Goal: Task Accomplishment & Management: Manage account settings

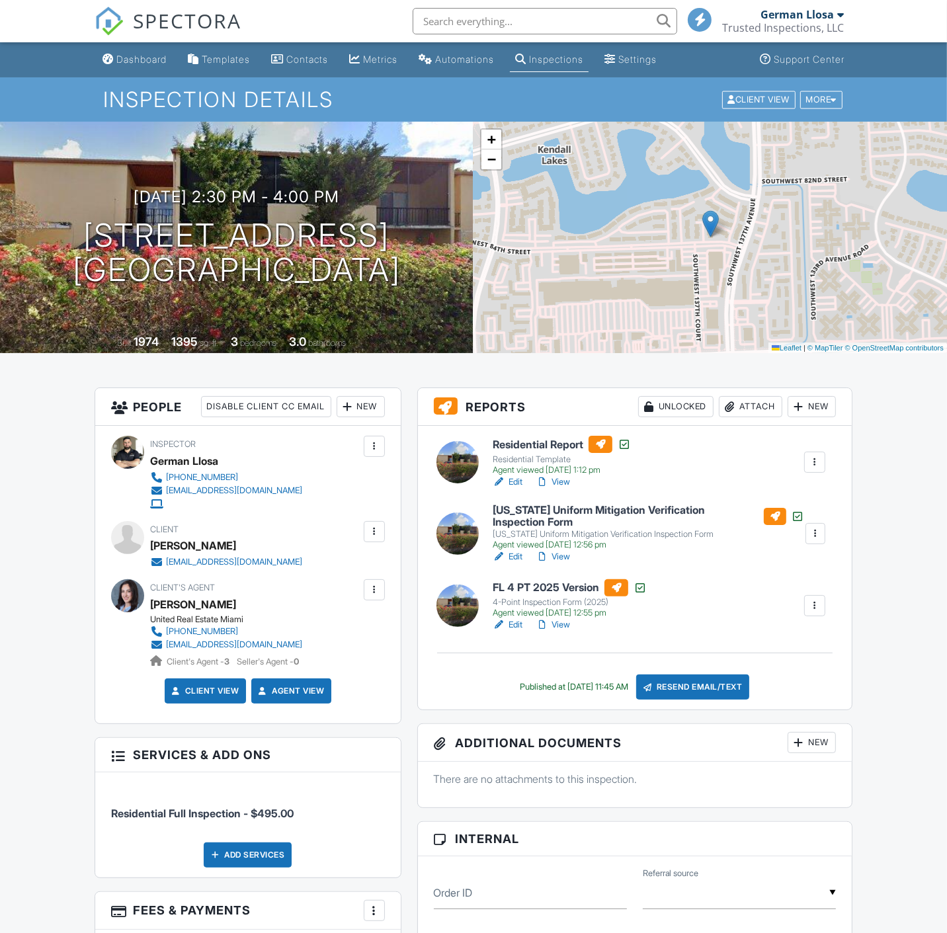
click at [515, 483] on link "Edit" at bounding box center [508, 481] width 30 height 13
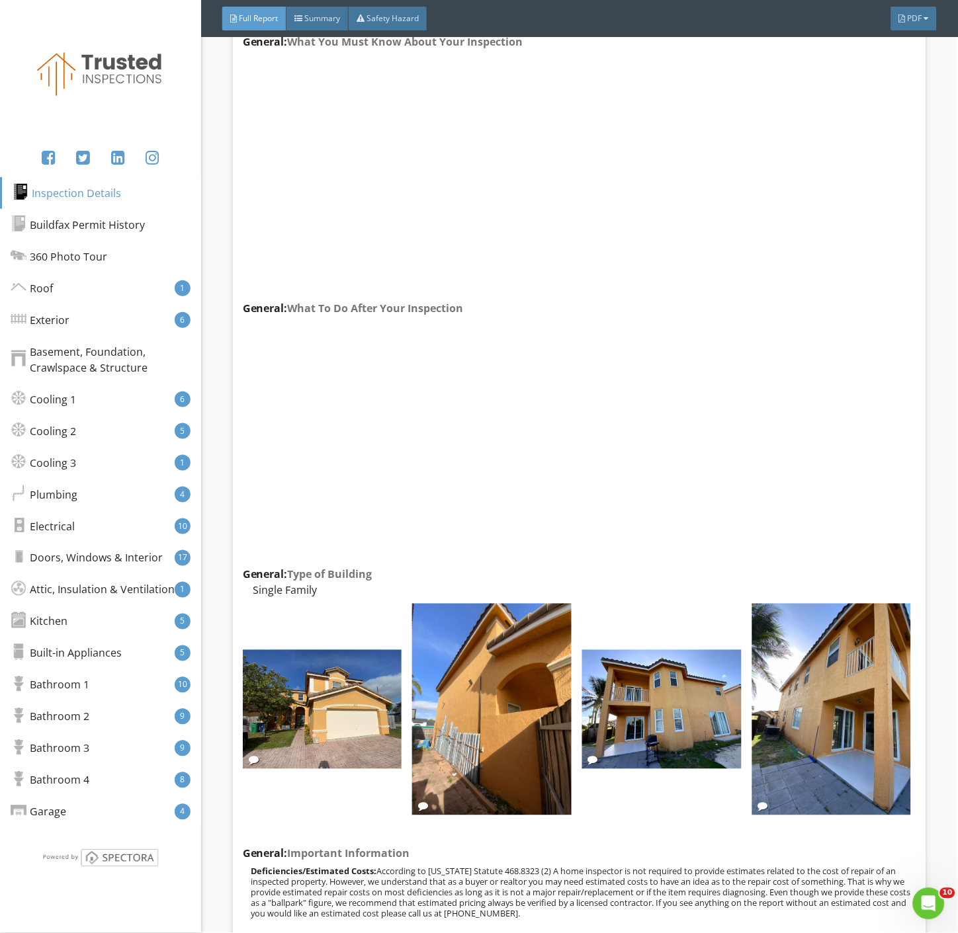
scroll to position [440, 0]
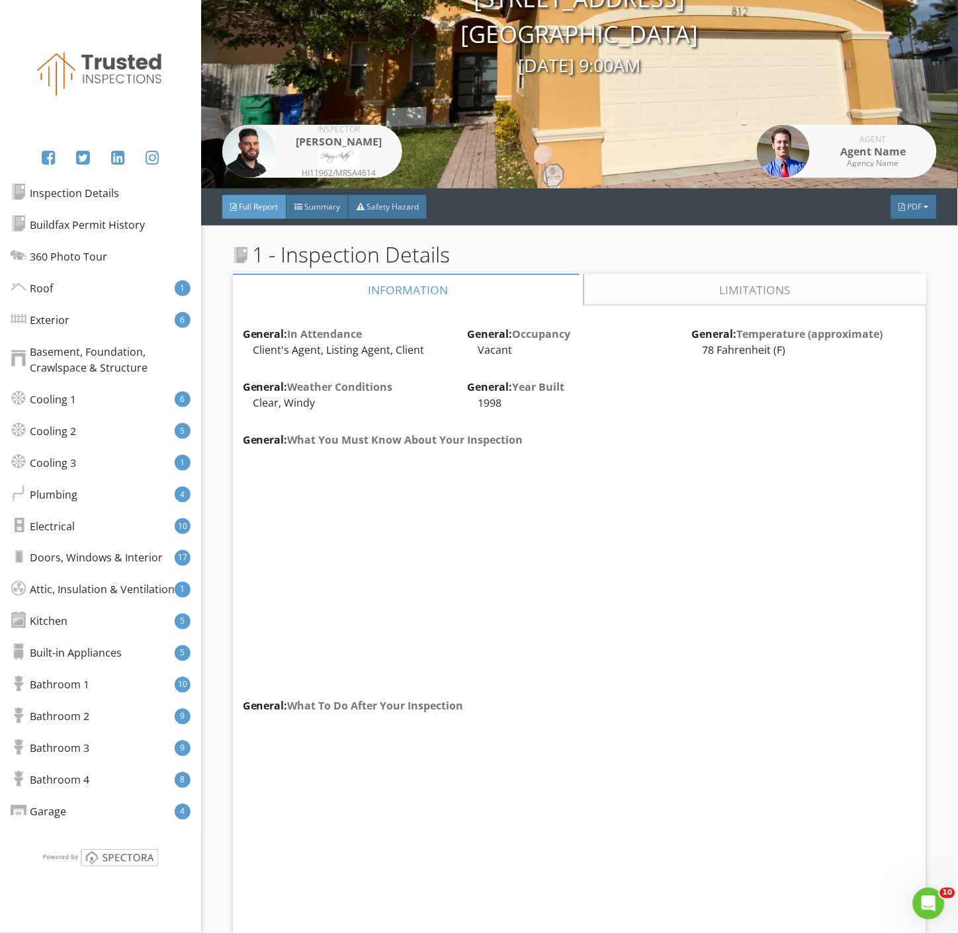
drag, startPoint x: 704, startPoint y: 524, endPoint x: 689, endPoint y: 467, distance: 59.5
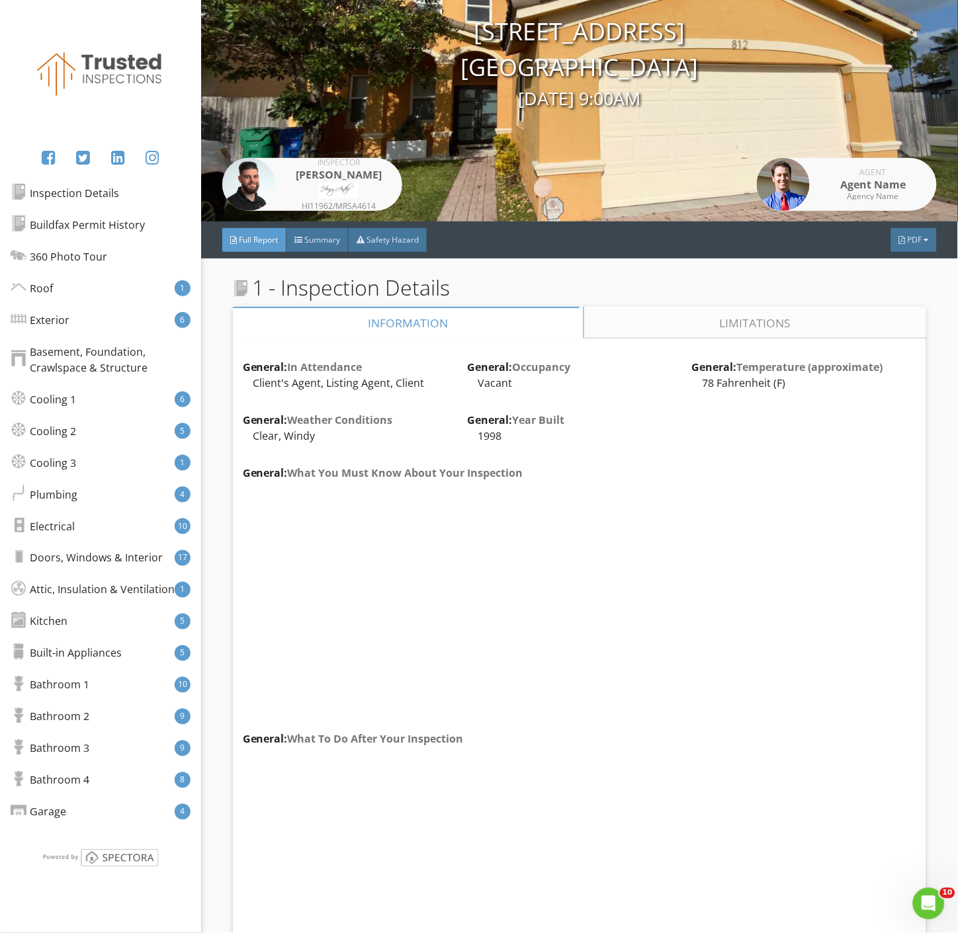
click at [725, 321] on link "Limitations" at bounding box center [755, 323] width 342 height 32
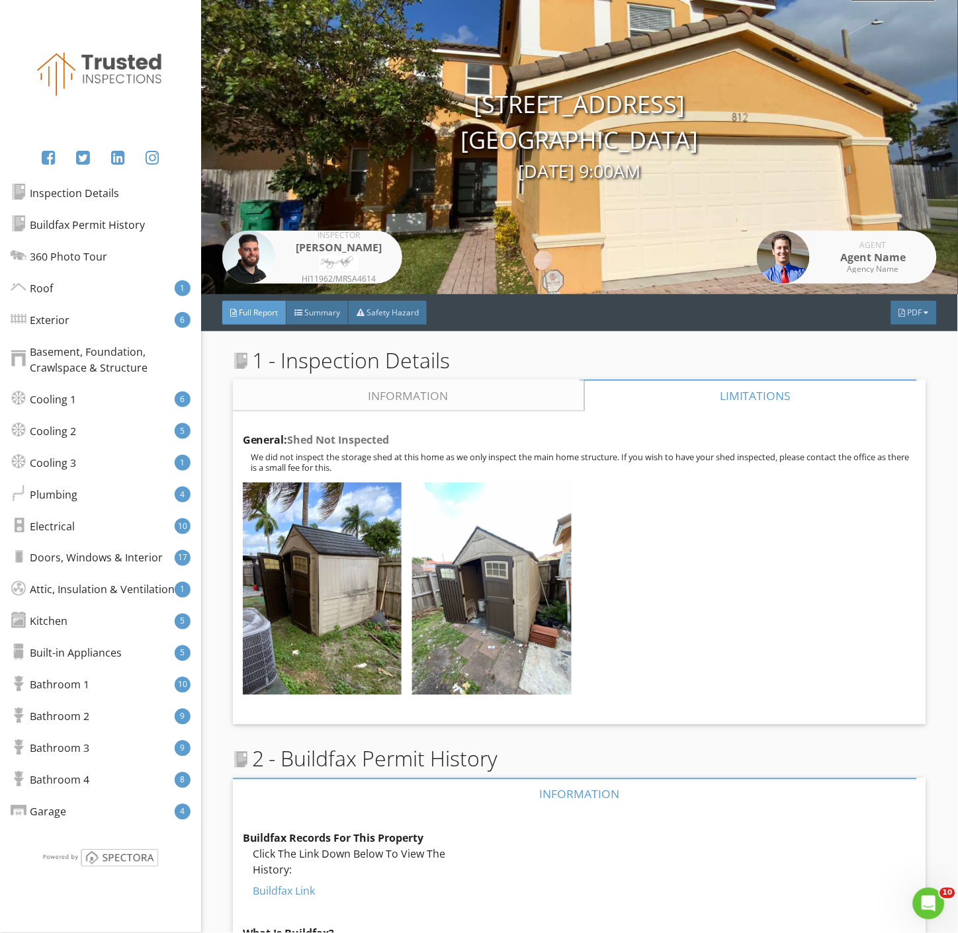
scroll to position [0, 0]
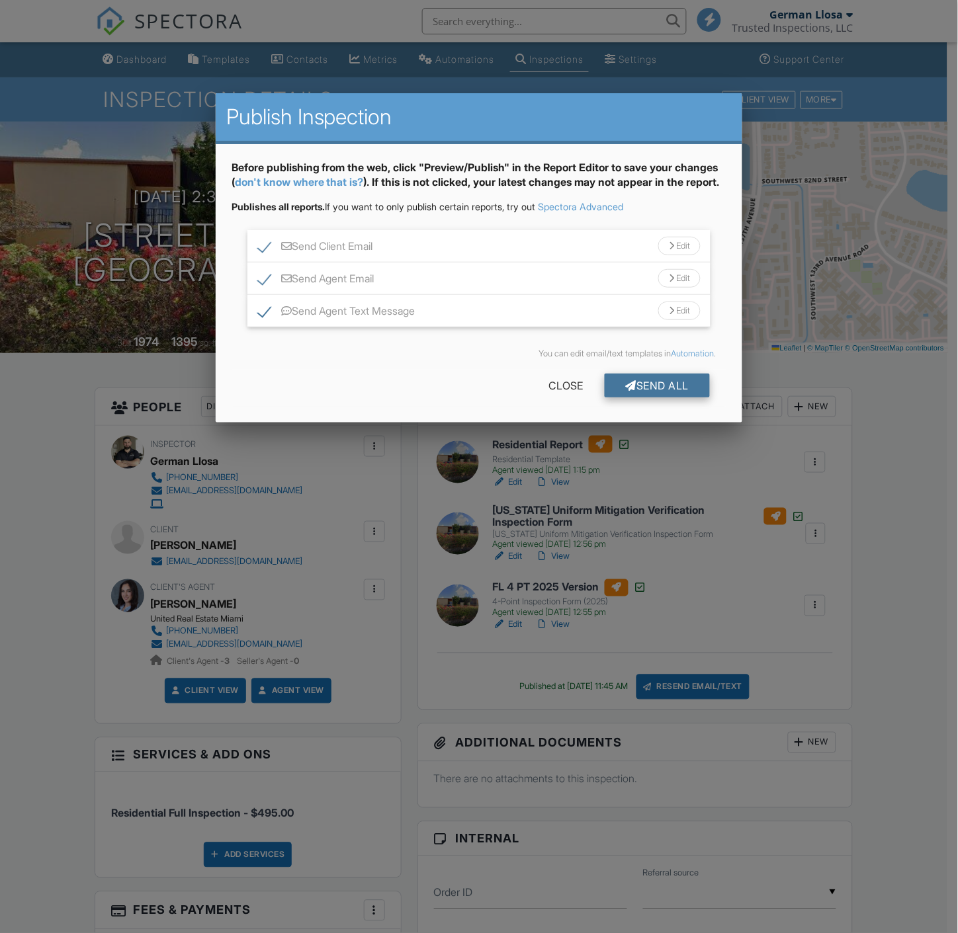
click at [686, 397] on div "Send All" at bounding box center [657, 386] width 106 height 24
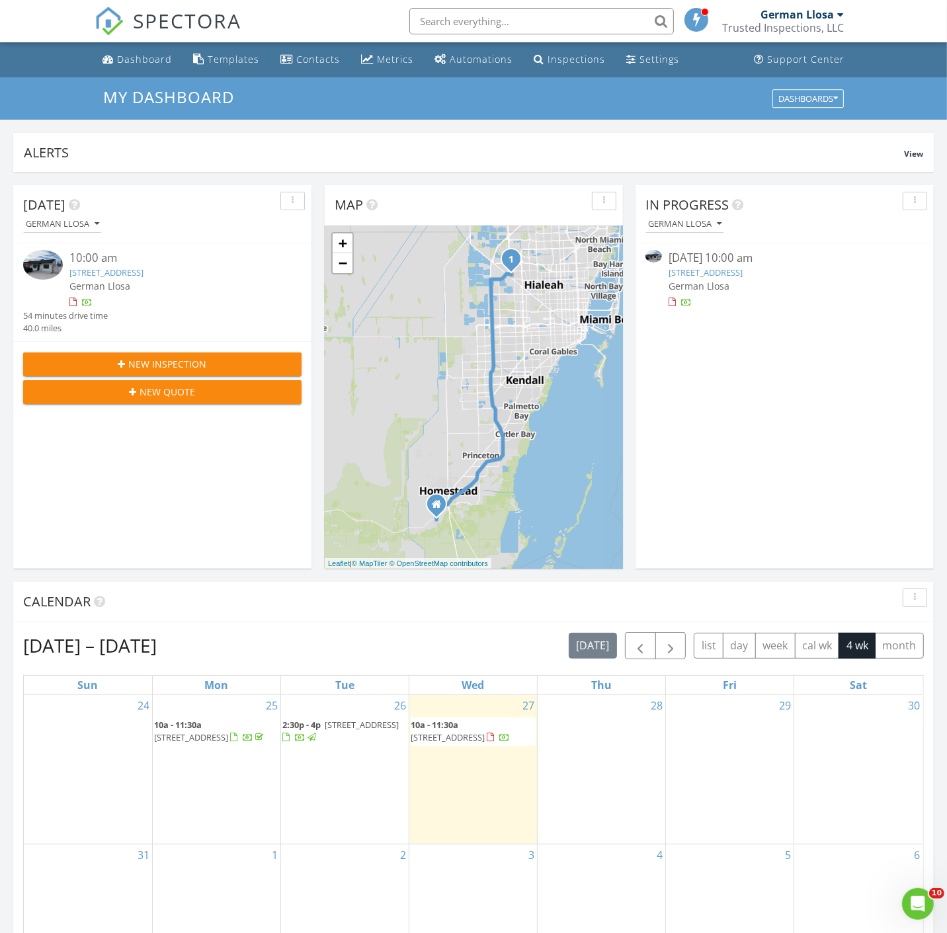
scroll to position [1227, 970]
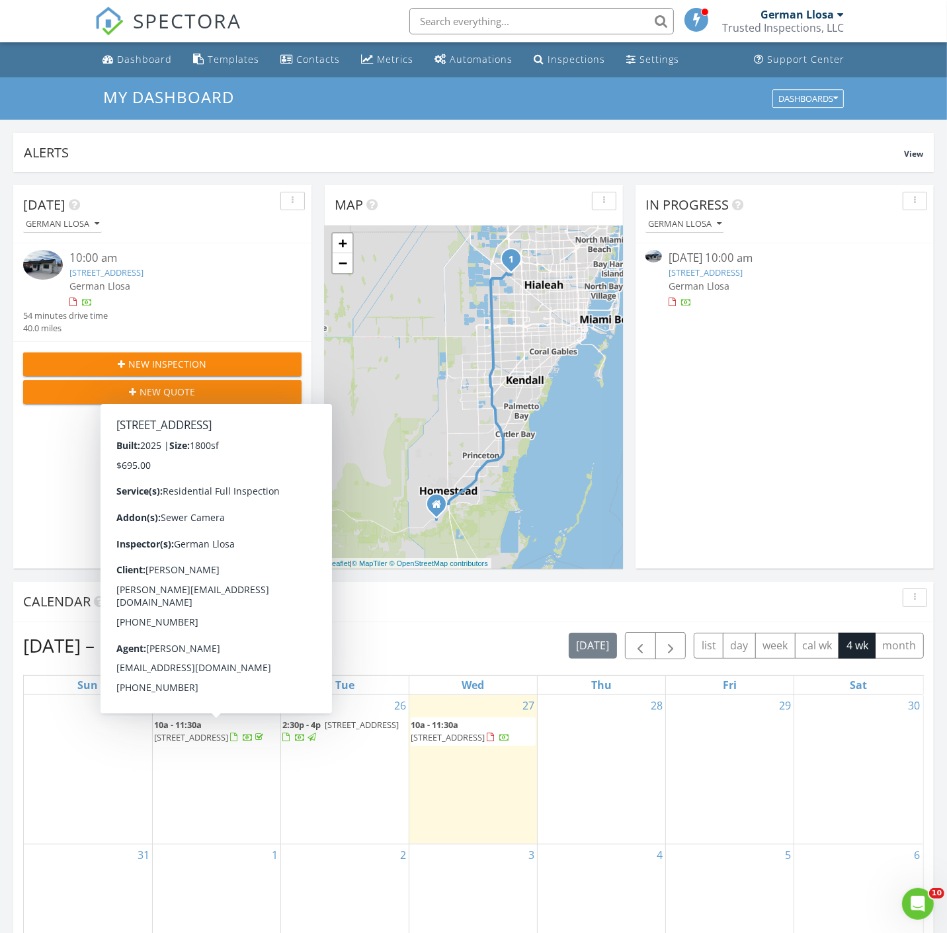
click at [230, 734] on span "238 NW 7th Ave, Dania Beach 33004" at bounding box center [210, 737] width 112 height 12
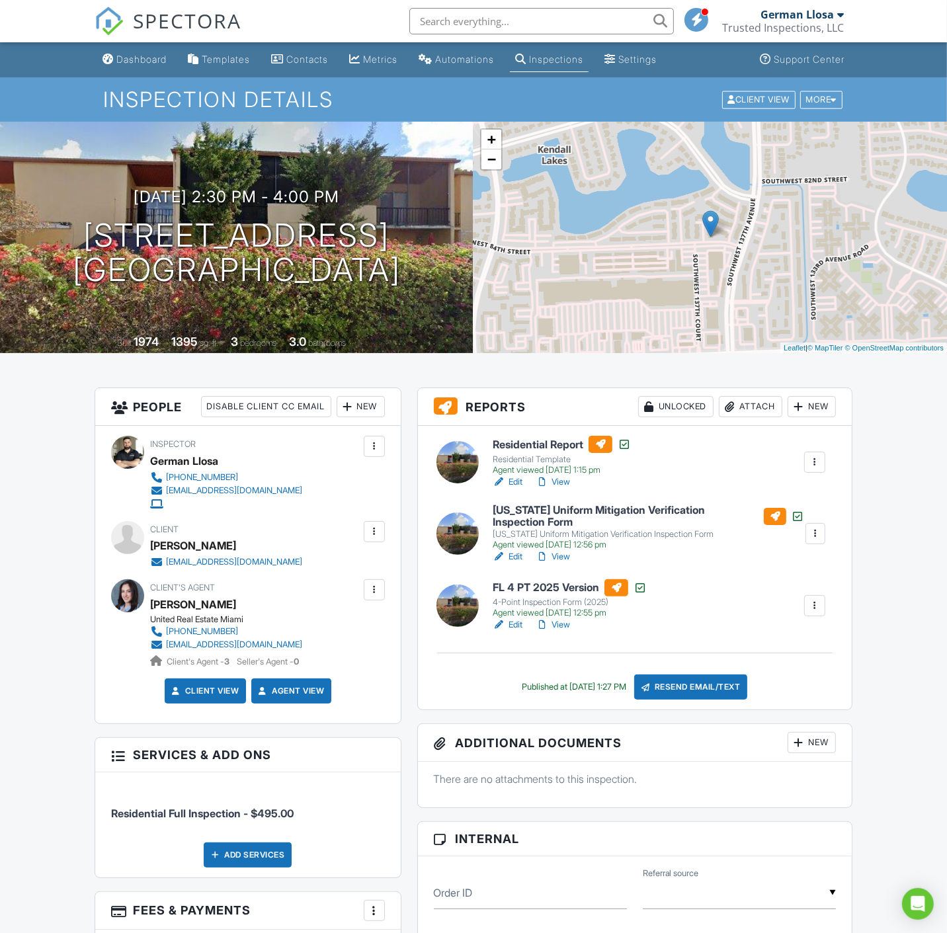
click at [511, 484] on link "Edit" at bounding box center [508, 481] width 30 height 13
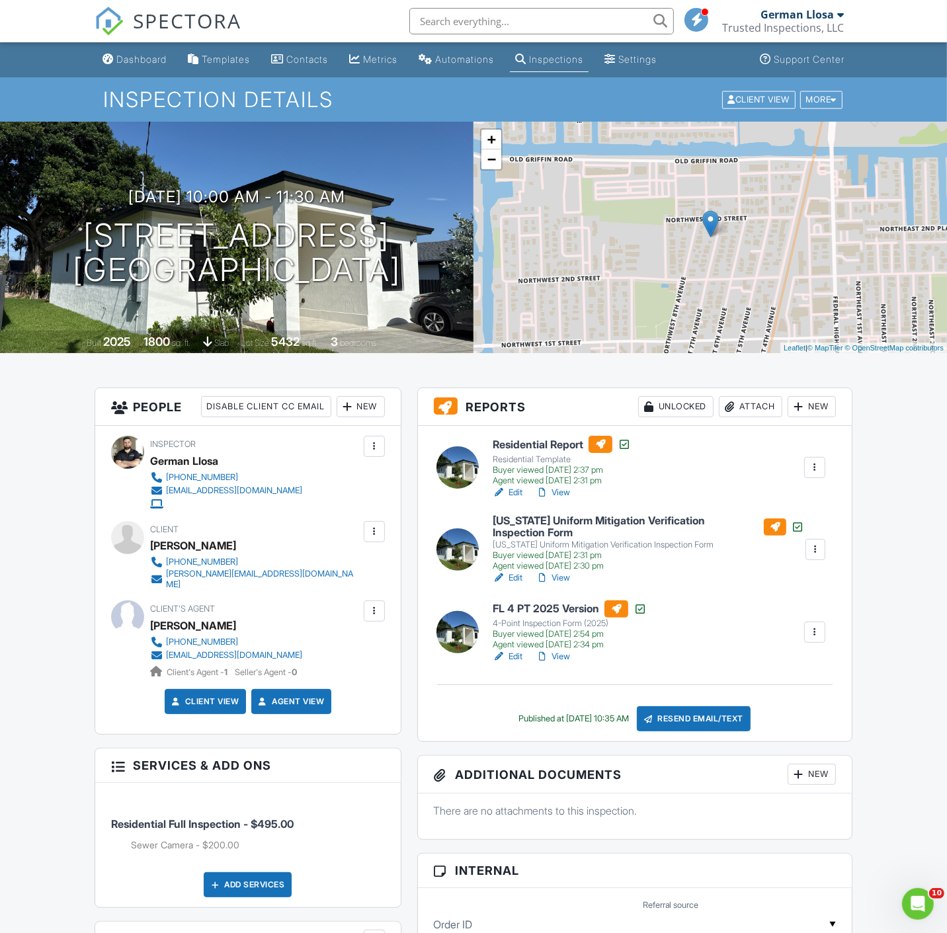
click at [841, 550] on div "Florida Uniform Mitigation Verification Inspection Form Florida Uniform Mitigat…" at bounding box center [635, 549] width 418 height 69
click at [144, 64] on div "Dashboard" at bounding box center [141, 59] width 50 height 11
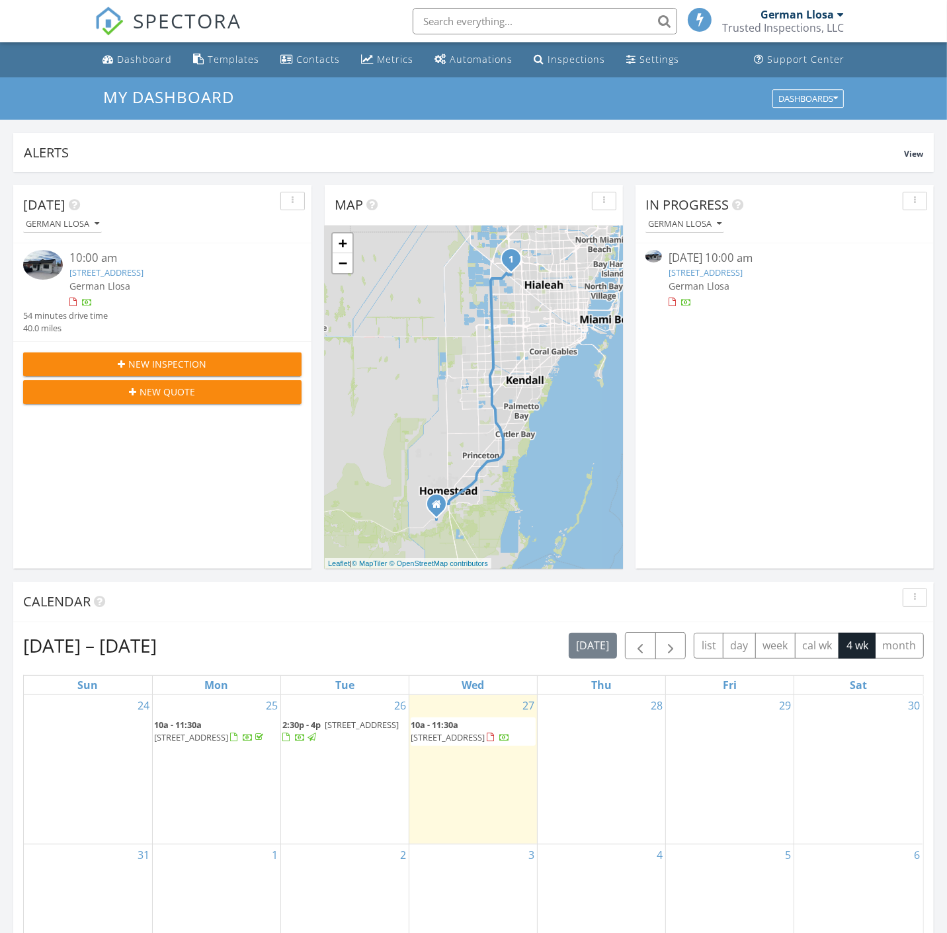
scroll to position [7, 7]
click at [625, 646] on button "button" at bounding box center [640, 645] width 31 height 27
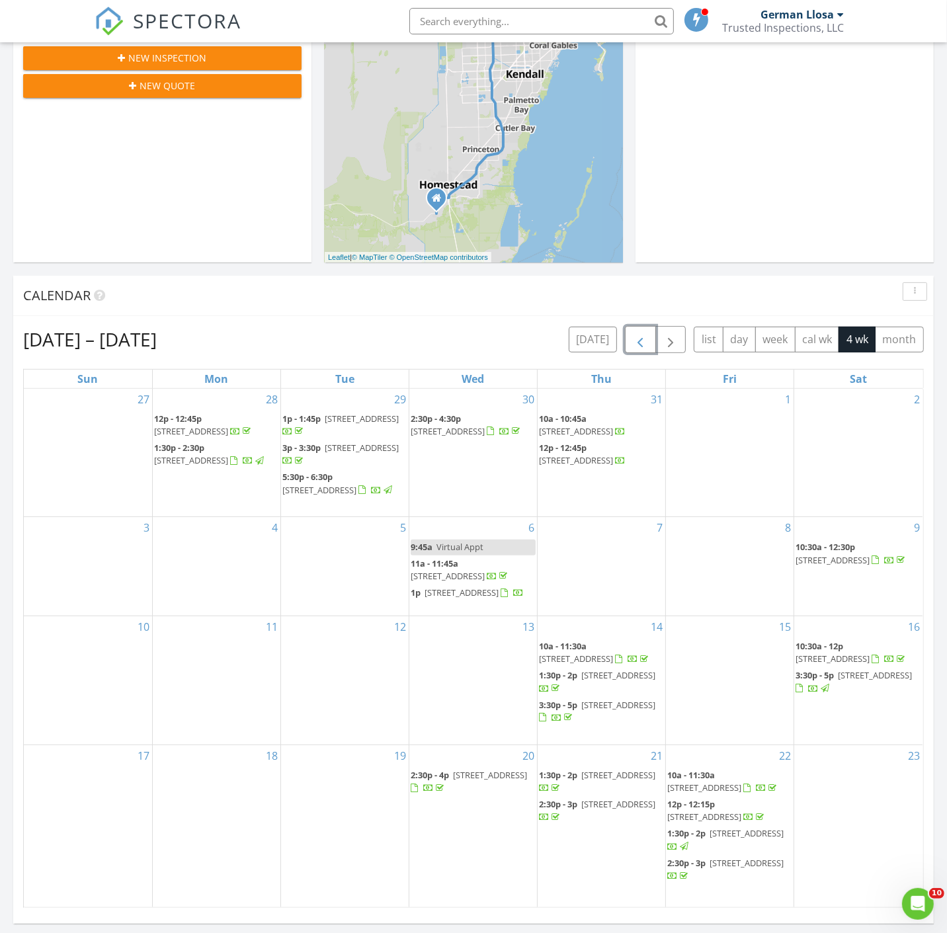
scroll to position [294, 0]
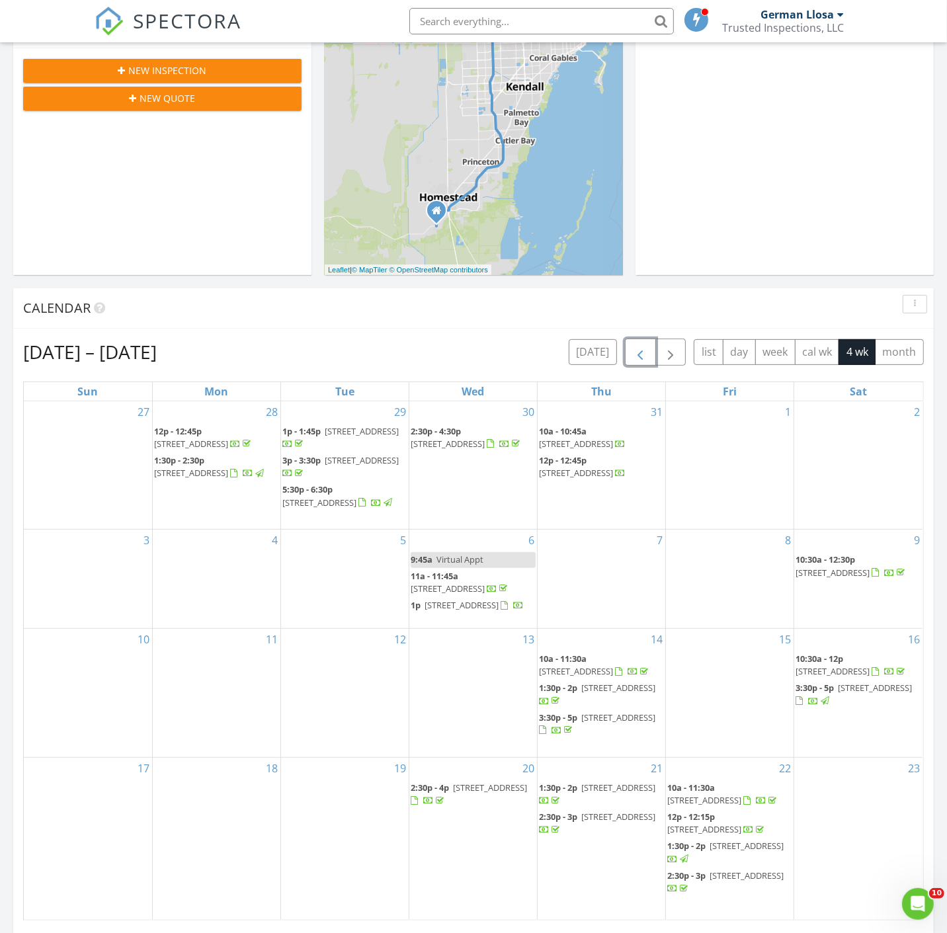
click at [602, 467] on span "12216 SW 10th Terrace , Miami 33184" at bounding box center [576, 473] width 74 height 12
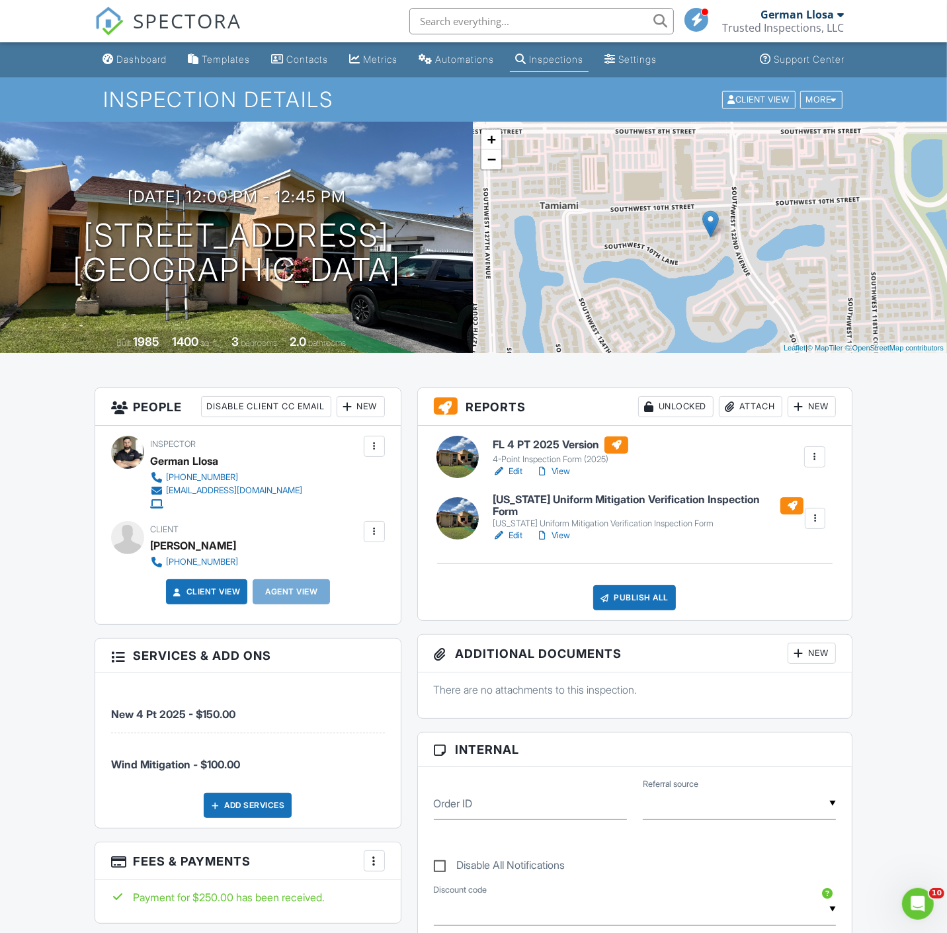
click at [368, 530] on div at bounding box center [374, 531] width 13 height 13
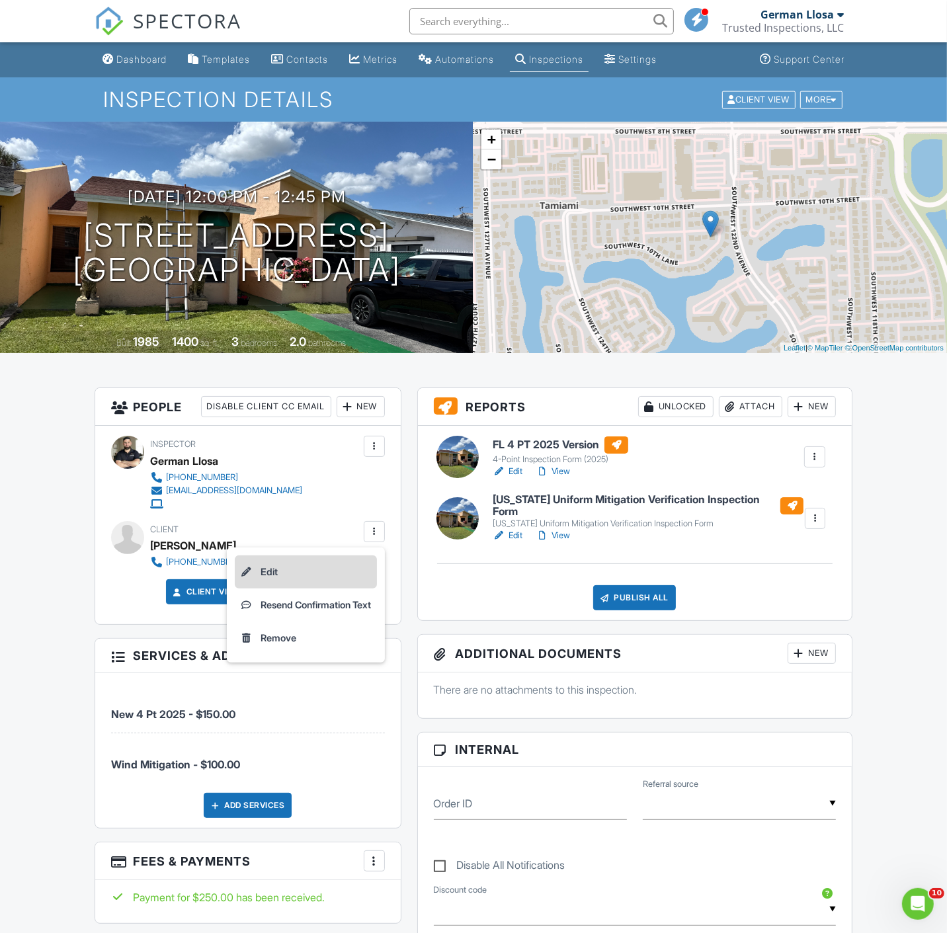
click at [294, 564] on li "Edit" at bounding box center [306, 572] width 142 height 33
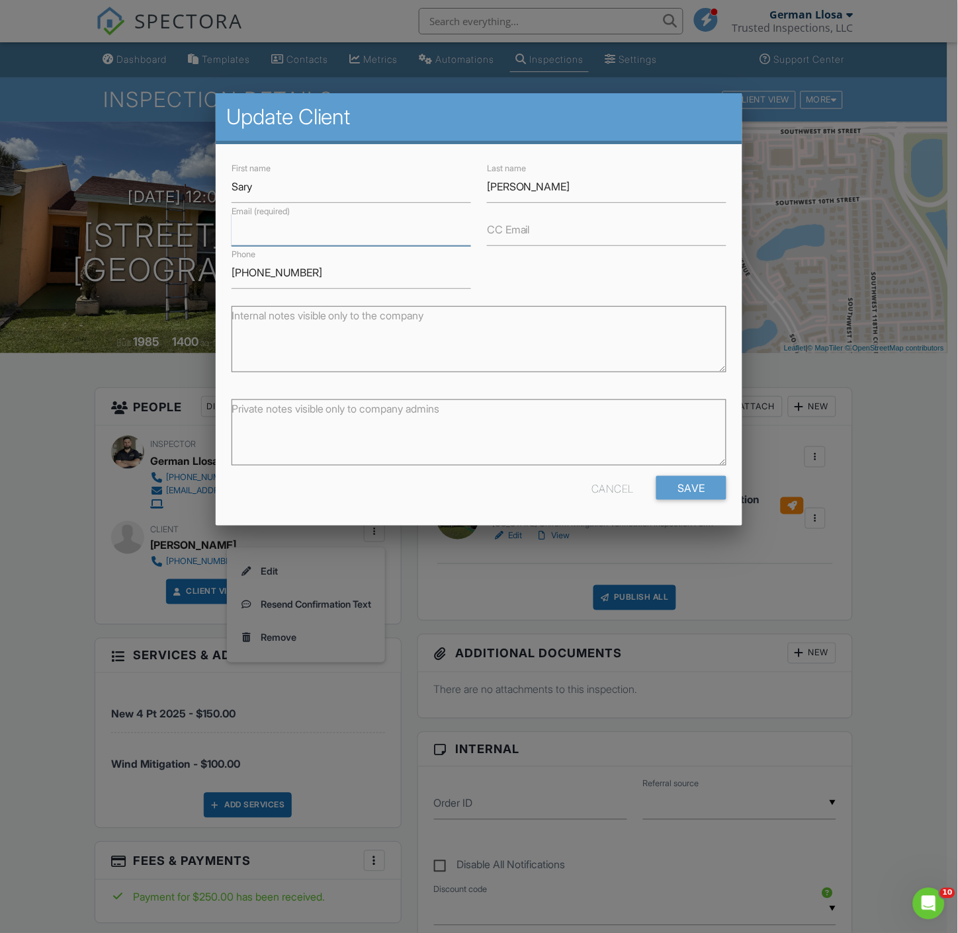
click at [389, 229] on input "Email (required)" at bounding box center [350, 230] width 239 height 32
type input "sdiazalf@yahoo.com"
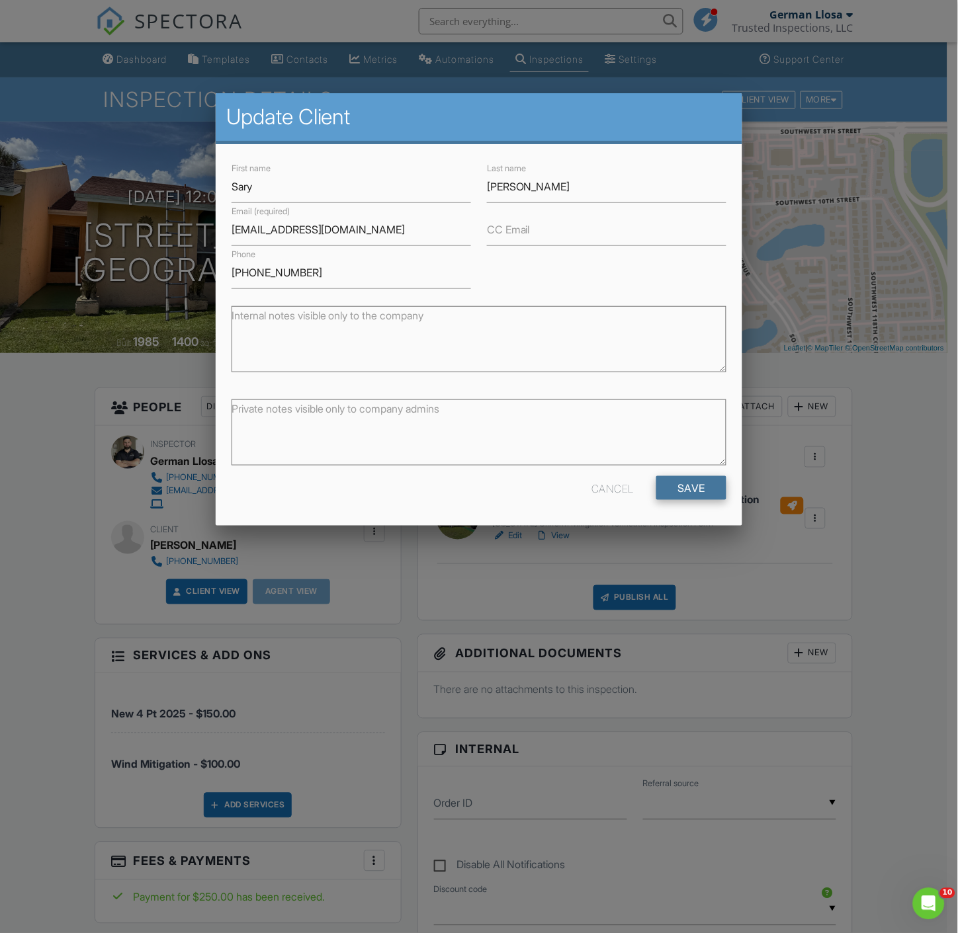
click at [697, 487] on input "Save" at bounding box center [691, 488] width 70 height 24
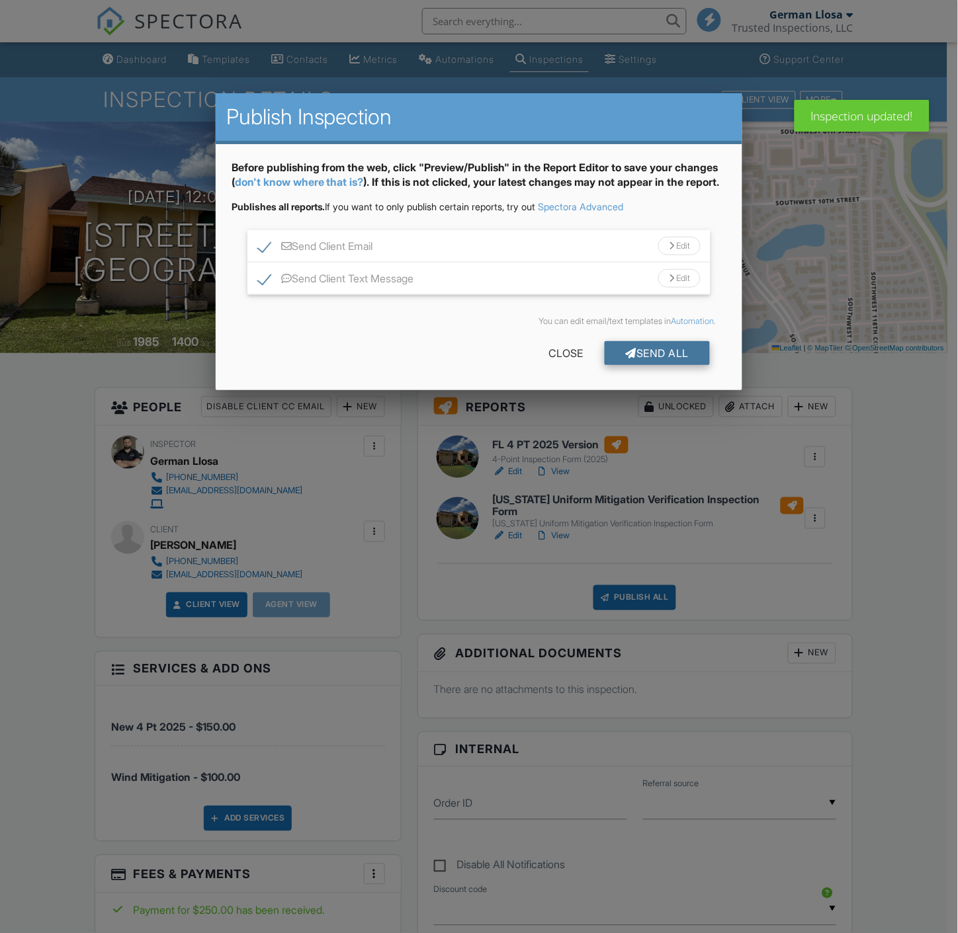
click at [645, 365] on div "Send All" at bounding box center [657, 353] width 106 height 24
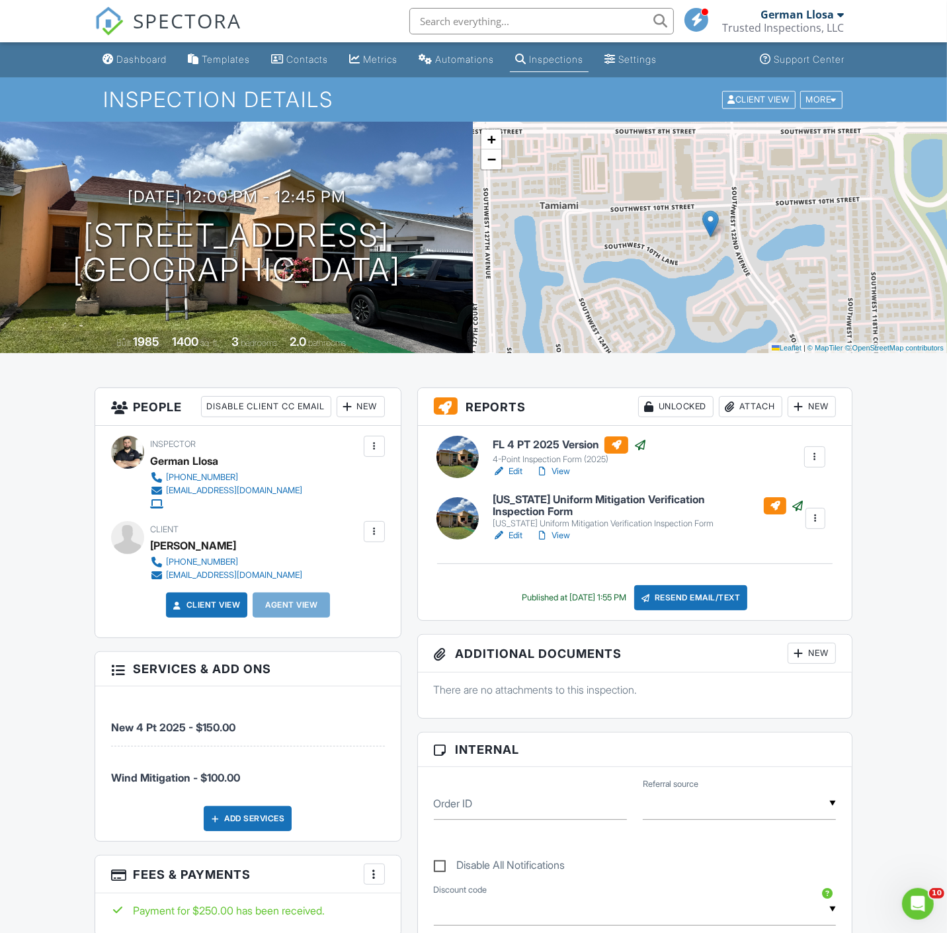
click at [880, 508] on div "Dashboard Templates Contacts Metrics Automations Inspections Settings Support C…" at bounding box center [473, 948] width 947 height 1813
click at [884, 415] on div "Dashboard Templates Contacts Metrics Automations Inspections Settings Support C…" at bounding box center [473, 948] width 947 height 1813
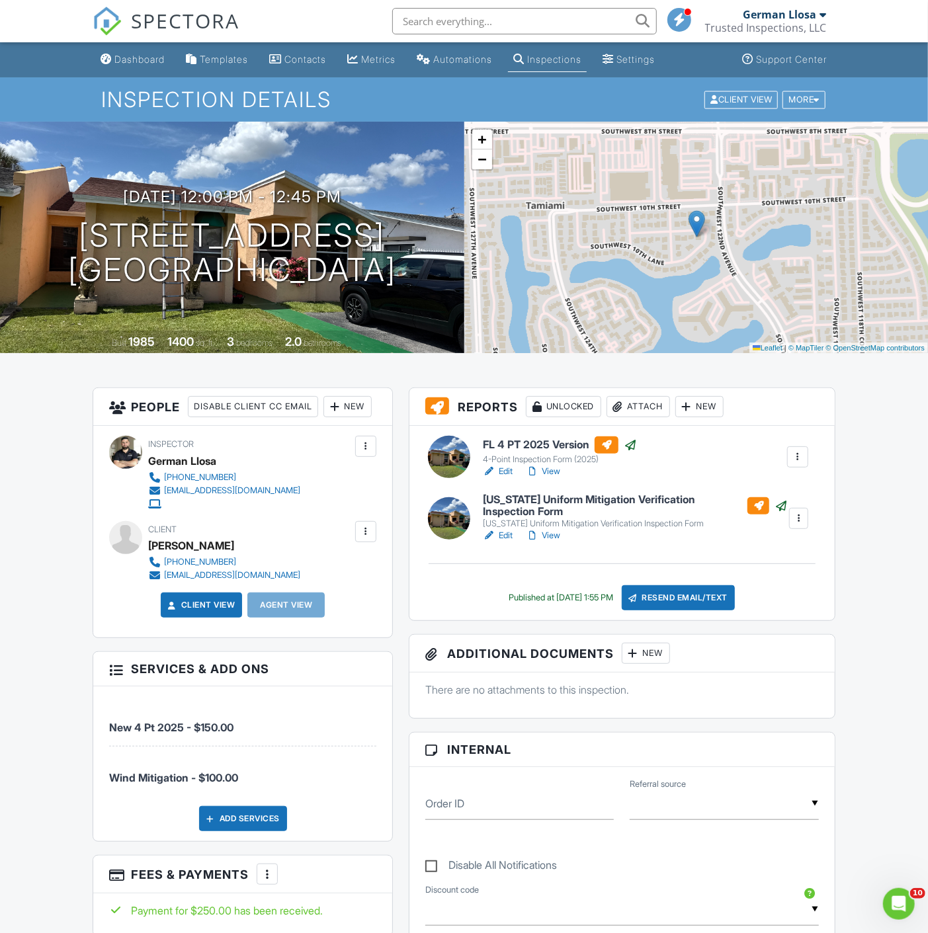
click at [876, 571] on div "Dashboard Templates Contacts Metrics Automations Inspections Settings Support C…" at bounding box center [464, 948] width 928 height 1812
click at [845, 471] on div "Dashboard Templates Contacts Metrics Automations Inspections Settings Support C…" at bounding box center [464, 948] width 928 height 1812
click at [143, 42] on div "SPECTORA" at bounding box center [166, 21] width 147 height 42
click at [140, 51] on link "Dashboard" at bounding box center [132, 60] width 75 height 24
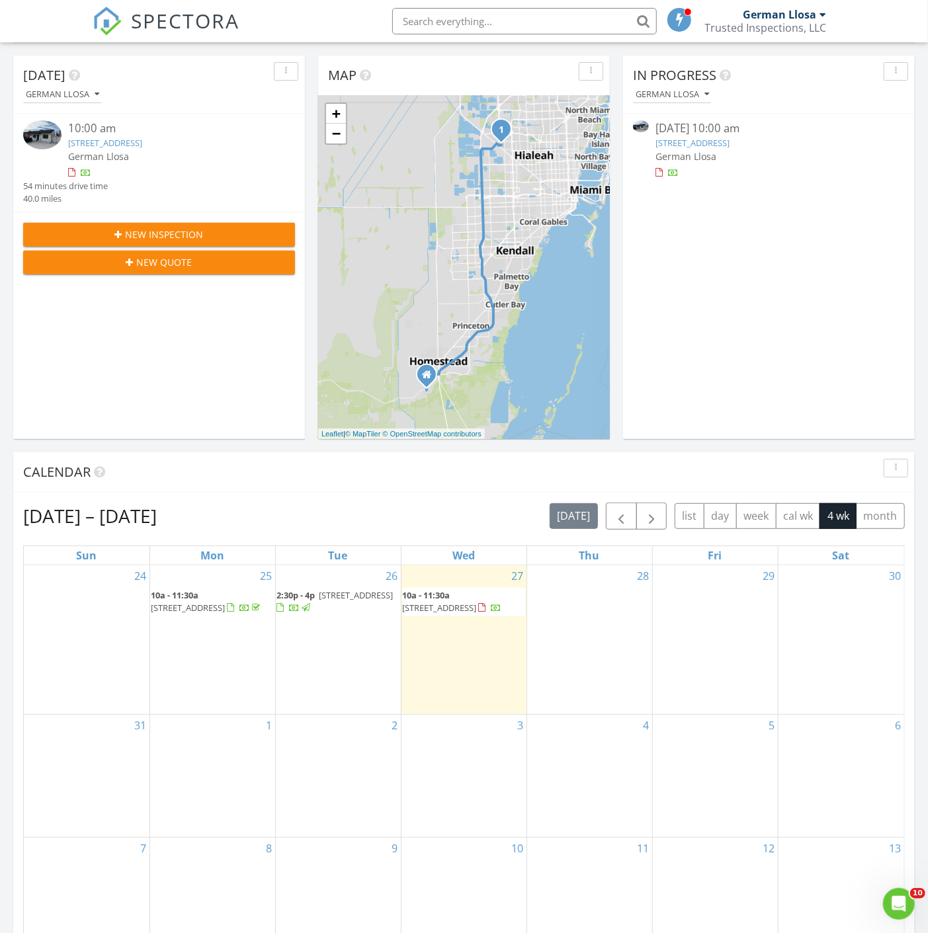
scroll to position [147, 0]
